Goal: Task Accomplishment & Management: Complete application form

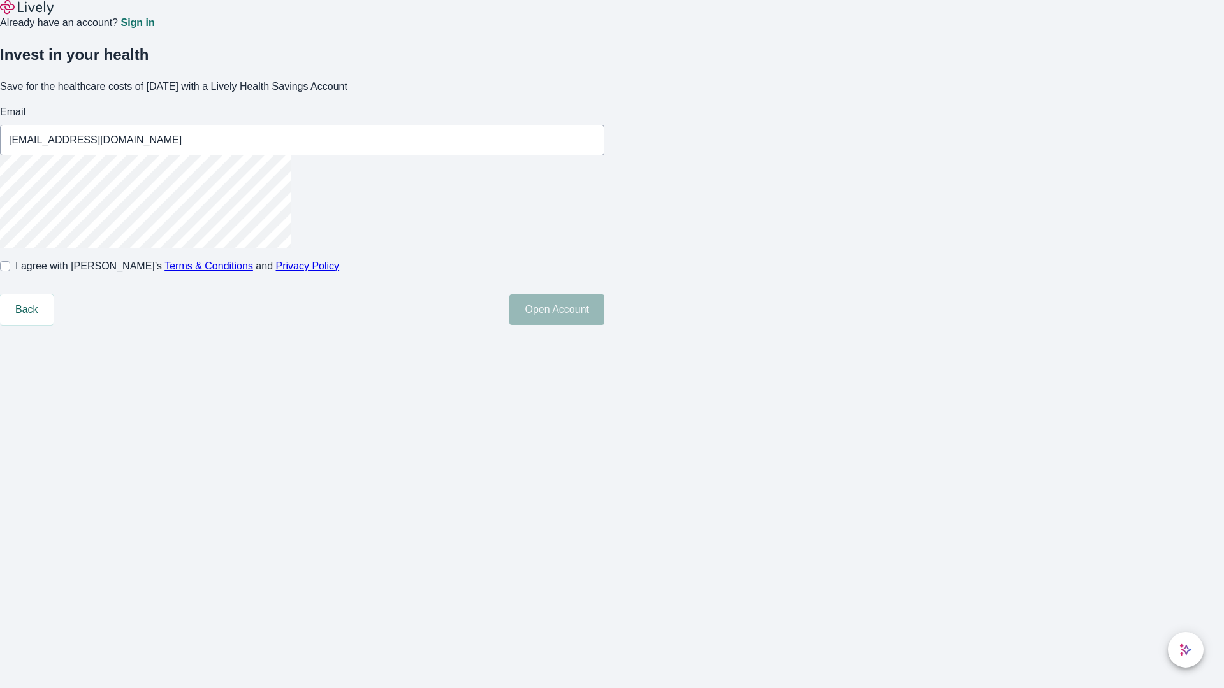
click at [10, 272] on input "I agree with Lively’s Terms & Conditions and Privacy Policy" at bounding box center [5, 266] width 10 height 10
checkbox input "true"
click at [604, 325] on button "Open Account" at bounding box center [556, 309] width 95 height 31
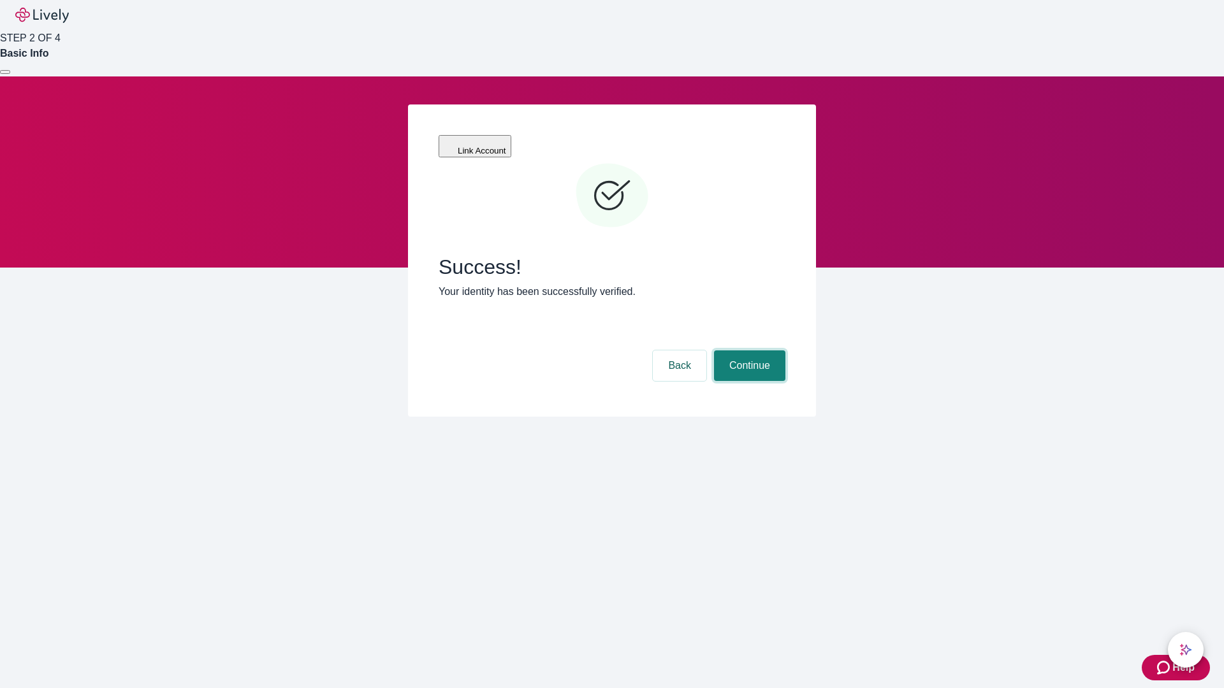
click at [748, 351] on button "Continue" at bounding box center [749, 366] width 71 height 31
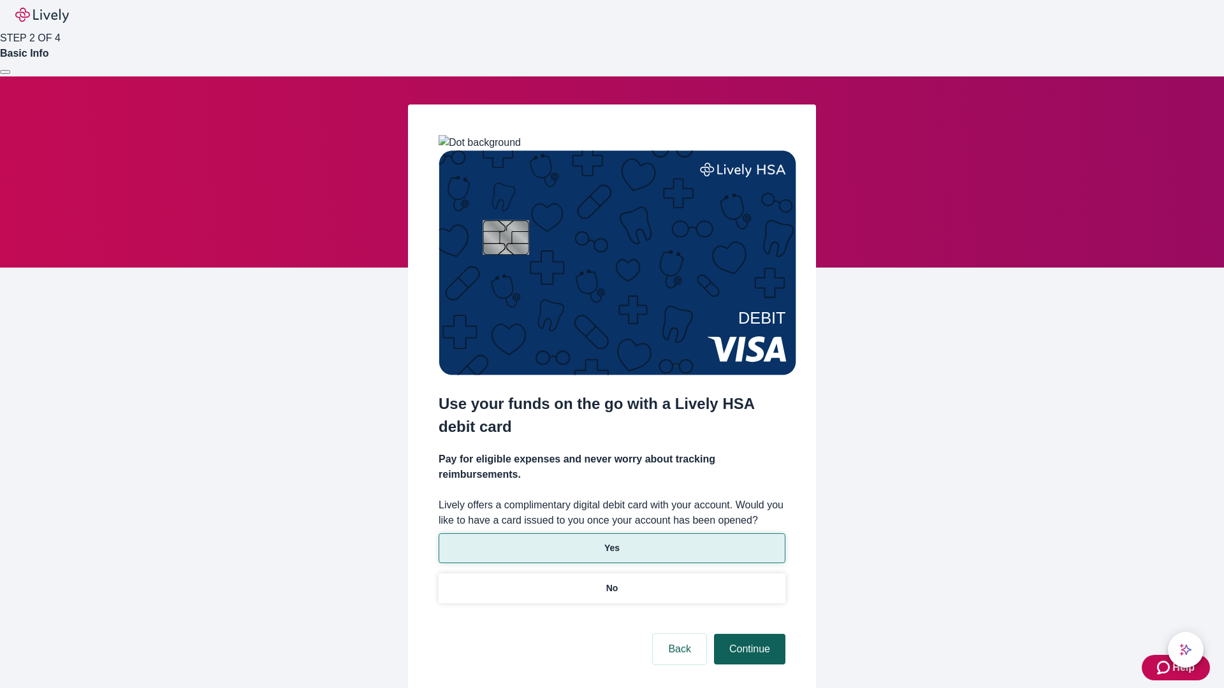
click at [611, 542] on p "Yes" at bounding box center [611, 548] width 15 height 13
click at [748, 634] on button "Continue" at bounding box center [749, 649] width 71 height 31
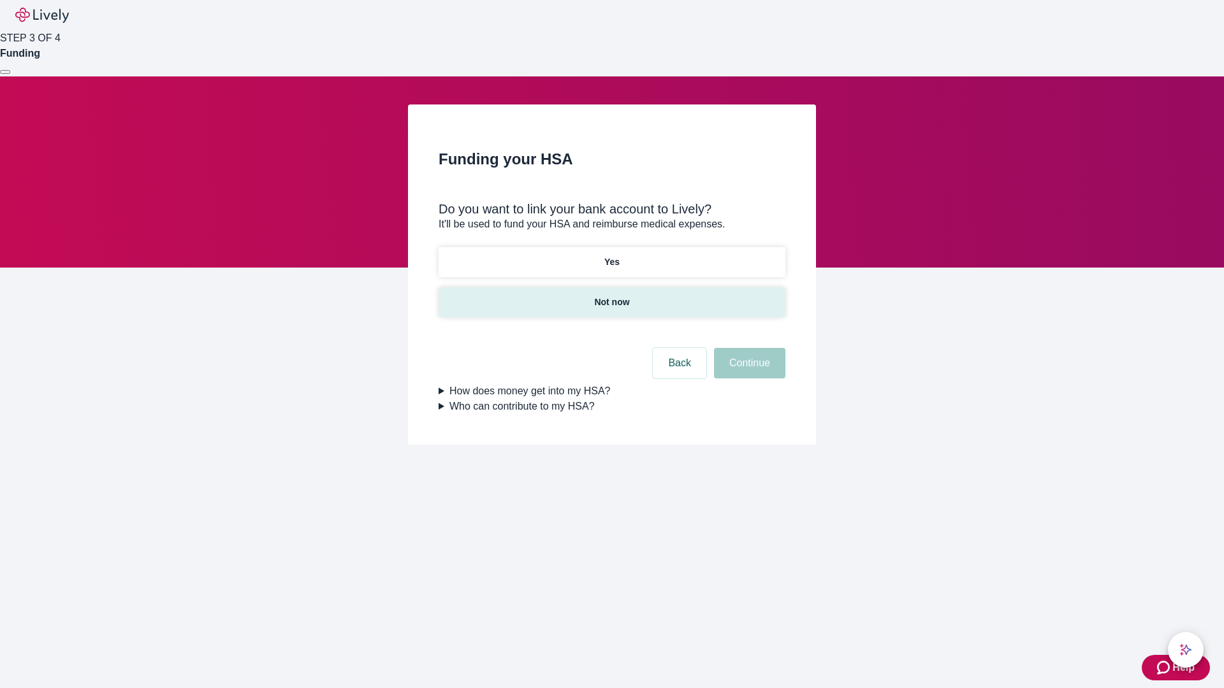
click at [611, 296] on p "Not now" at bounding box center [611, 302] width 35 height 13
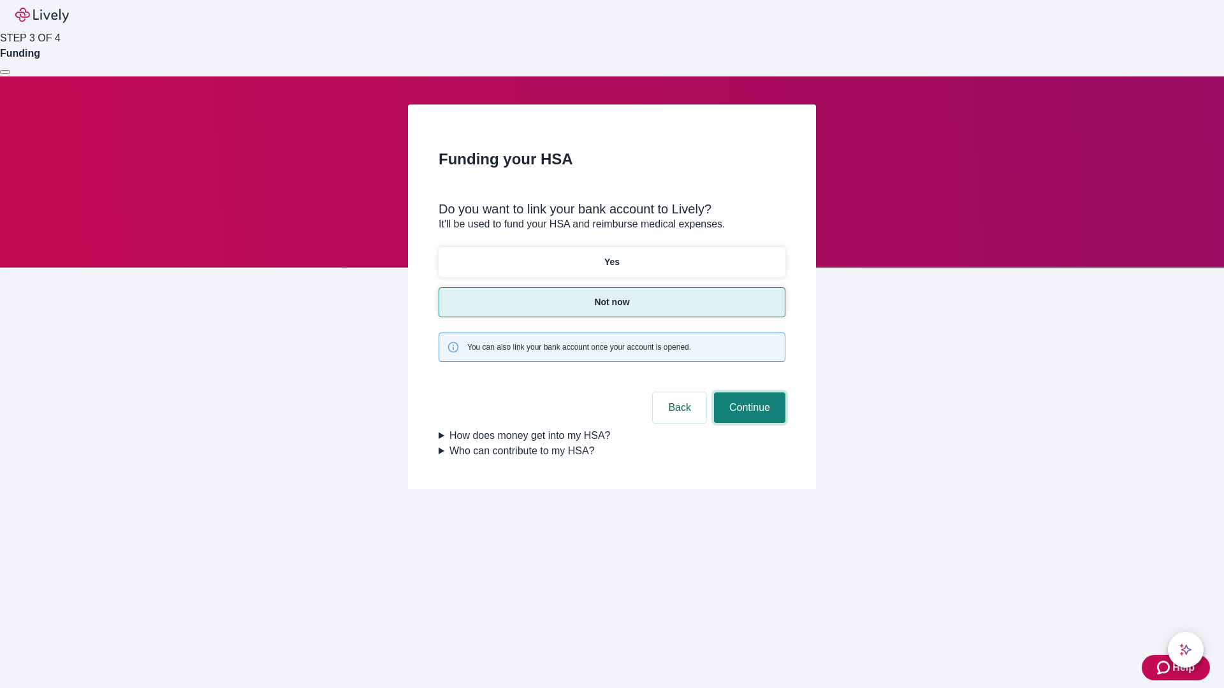
click at [748, 393] on button "Continue" at bounding box center [749, 408] width 71 height 31
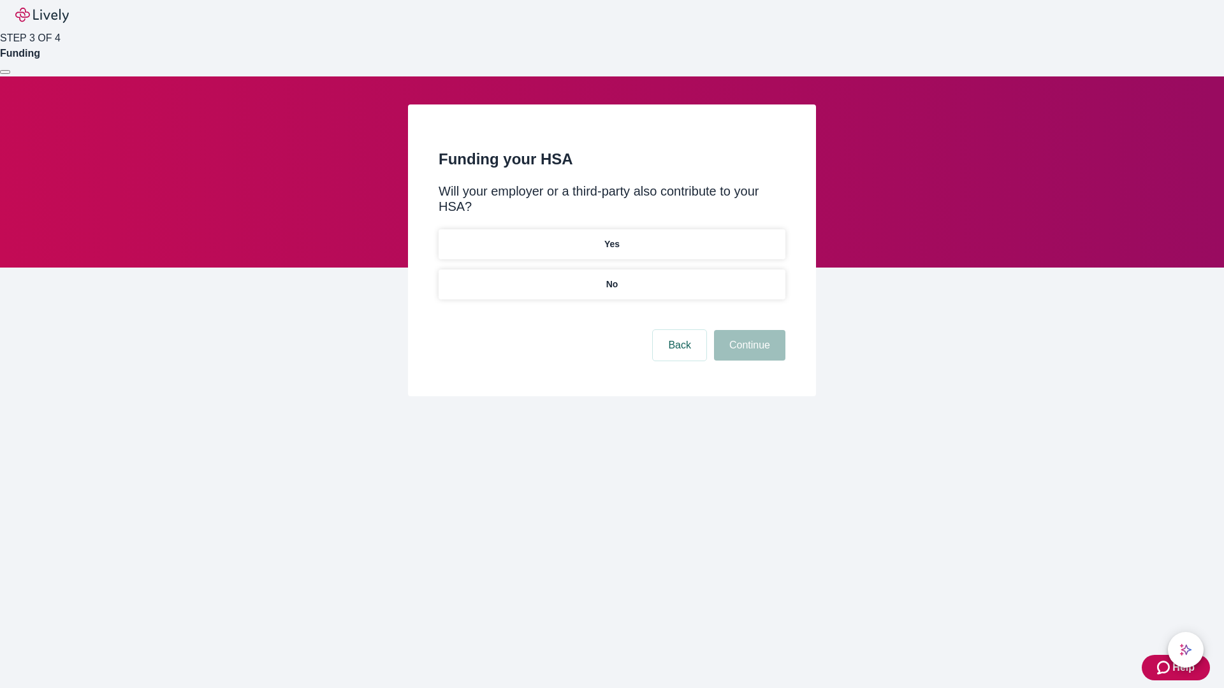
click at [611, 278] on p "No" at bounding box center [612, 284] width 12 height 13
click at [748, 330] on button "Continue" at bounding box center [749, 345] width 71 height 31
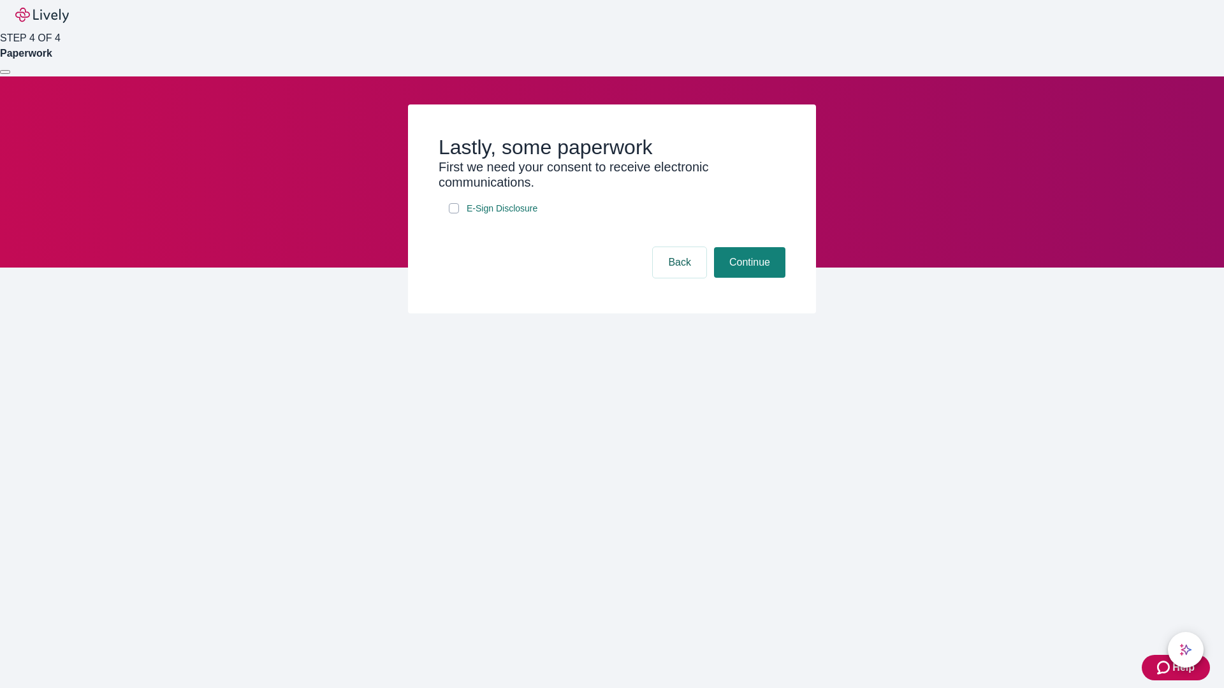
click at [454, 214] on input "E-Sign Disclosure" at bounding box center [454, 208] width 10 height 10
checkbox input "true"
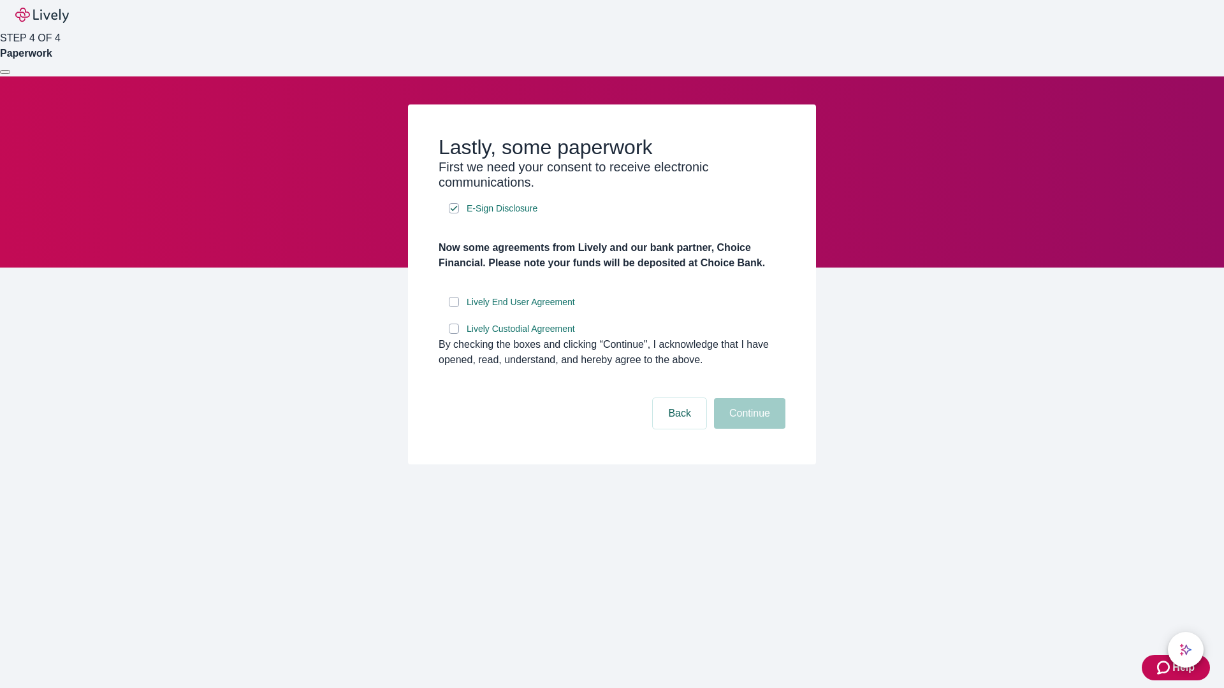
click at [454, 307] on input "Lively End User Agreement" at bounding box center [454, 302] width 10 height 10
checkbox input "true"
click at [454, 334] on input "Lively Custodial Agreement" at bounding box center [454, 329] width 10 height 10
checkbox input "true"
click at [748, 429] on button "Continue" at bounding box center [749, 413] width 71 height 31
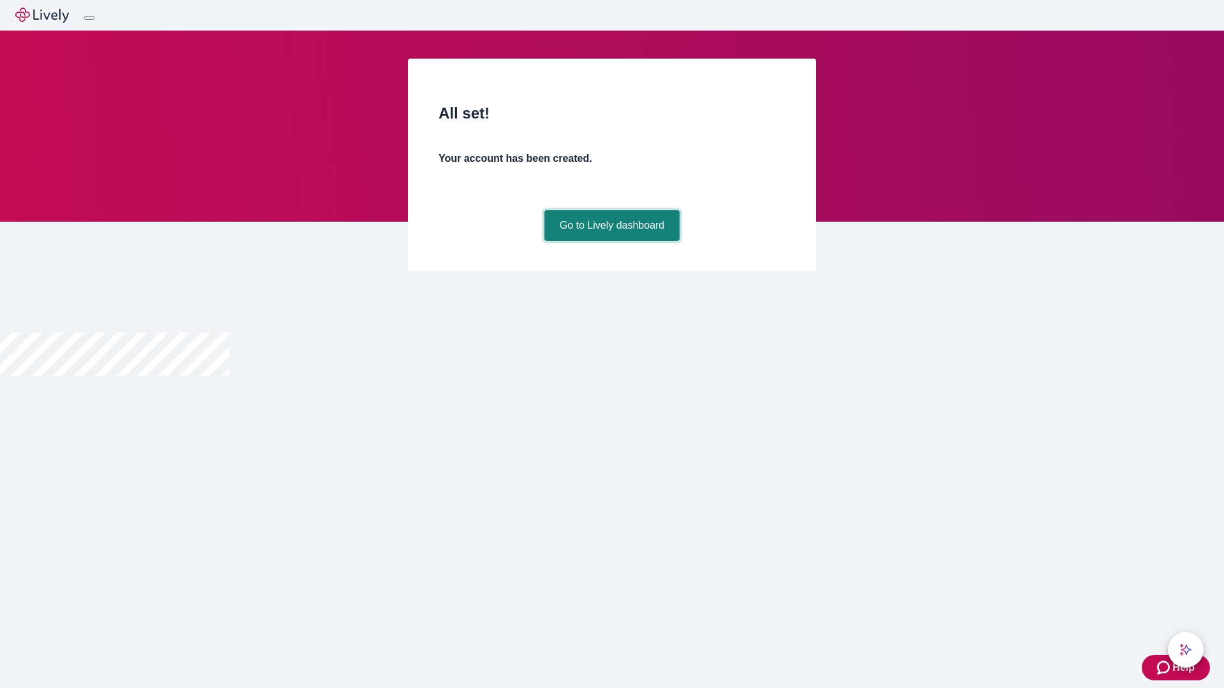
click at [611, 241] on link "Go to Lively dashboard" at bounding box center [612, 225] width 136 height 31
